Goal: Transaction & Acquisition: Purchase product/service

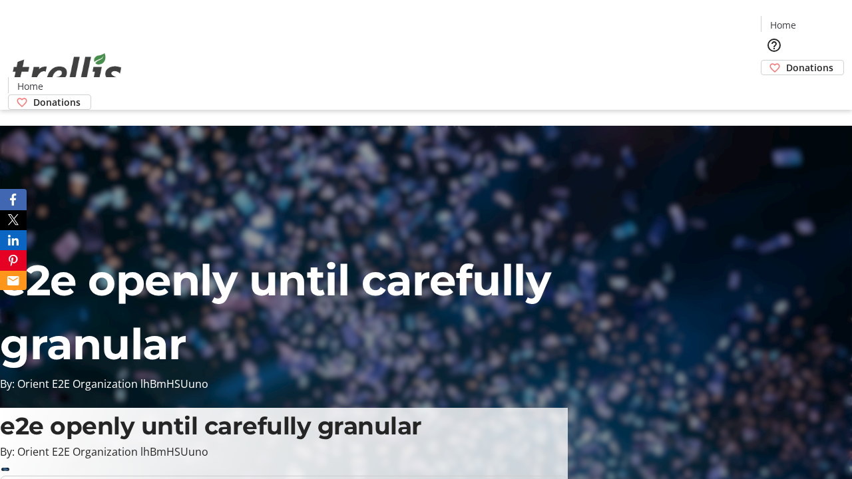
click at [786, 61] on span "Donations" at bounding box center [809, 68] width 47 height 14
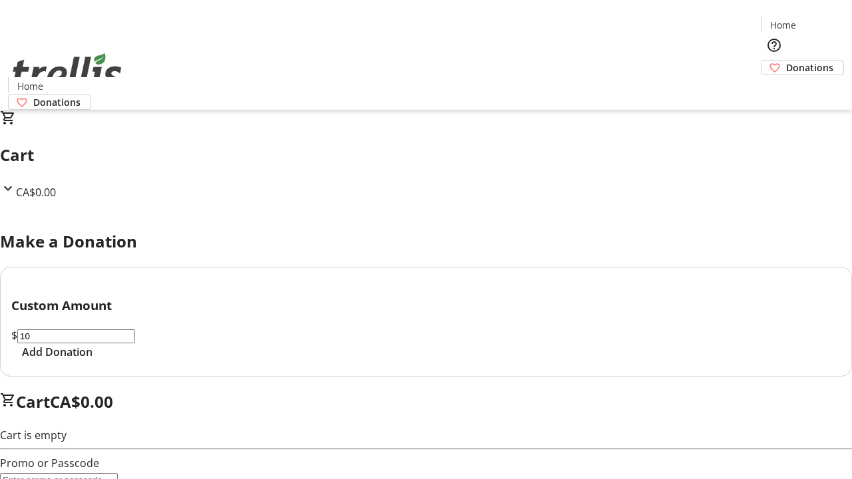
click at [93, 360] on span "Add Donation" at bounding box center [57, 352] width 71 height 16
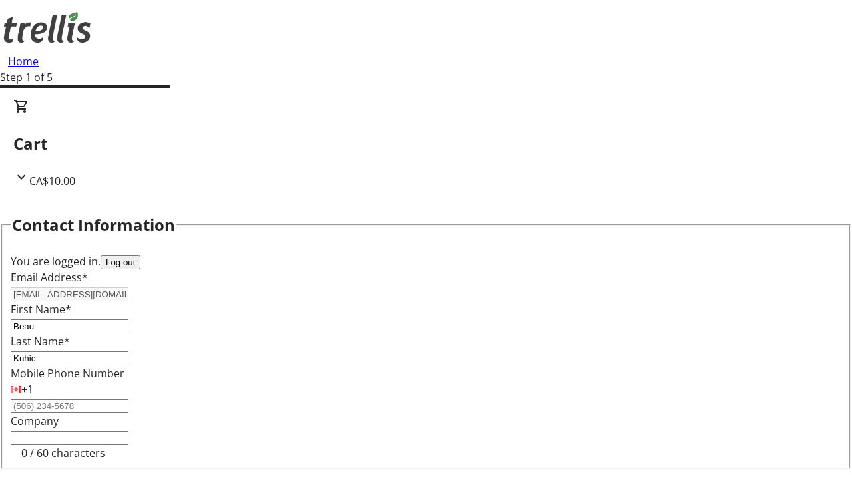
select select "CA"
